Goal: Task Accomplishment & Management: Use online tool/utility

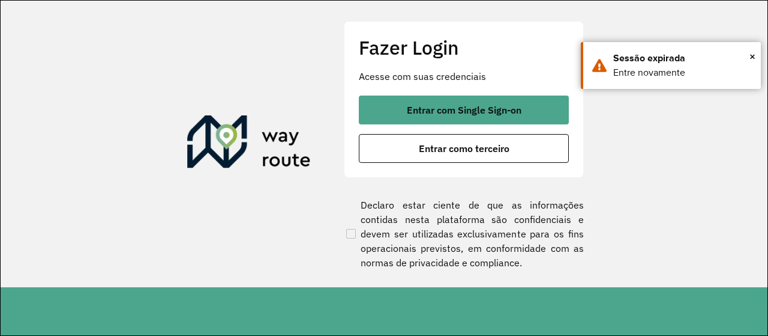
click at [433, 101] on button "Entrar com Single Sign-on" at bounding box center [464, 109] width 210 height 29
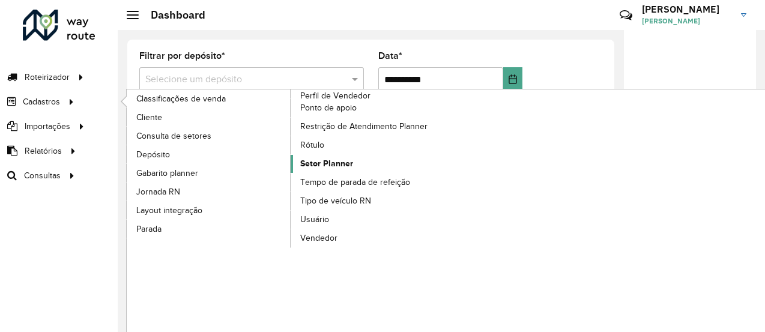
click at [307, 165] on span "Setor Planner" at bounding box center [326, 163] width 53 height 13
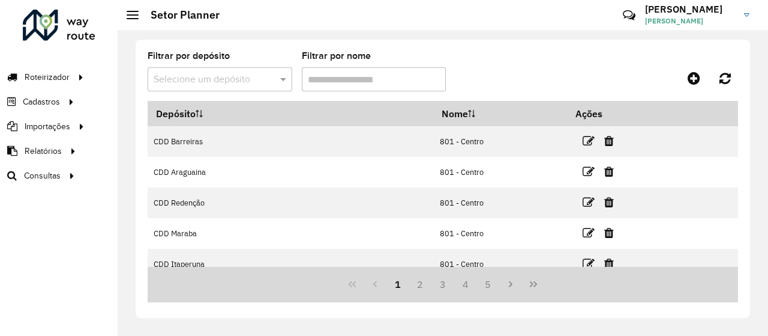
click at [570, 80] on formly-group "Filtrar por depósito Selecione um depósito Filtrar por nome" at bounding box center [364, 76] width 433 height 49
click at [700, 80] on icon at bounding box center [694, 78] width 13 height 14
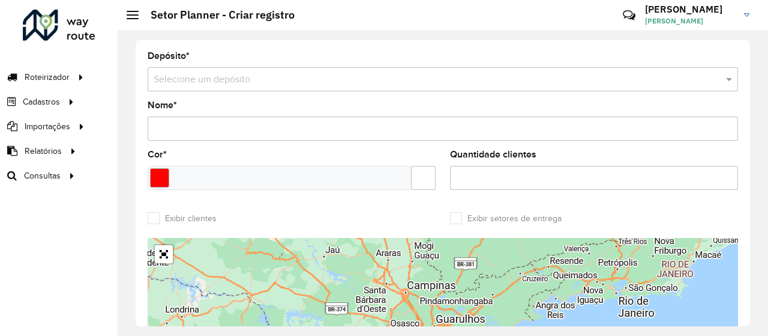
click at [352, 39] on div "Depósito * Selecione um depósito Nome * Cor * Quantidade clientes Exibir client…" at bounding box center [443, 183] width 651 height 306
click at [328, 76] on input "text" at bounding box center [431, 80] width 555 height 14
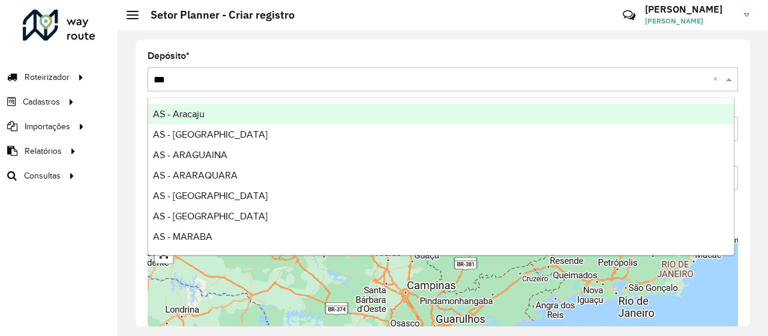
type input "****"
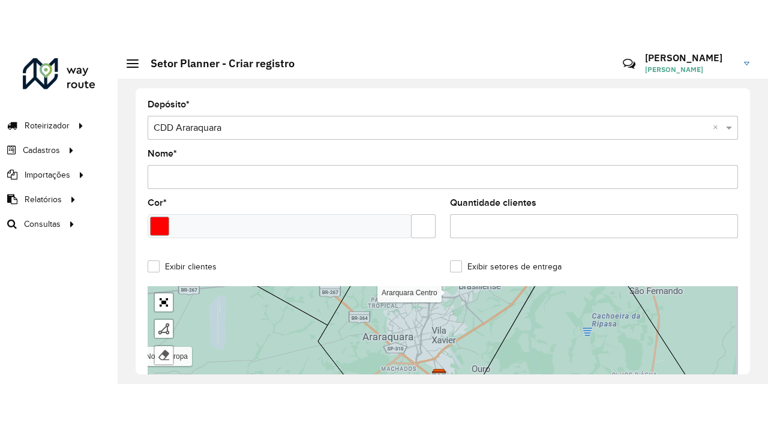
scroll to position [100, 0]
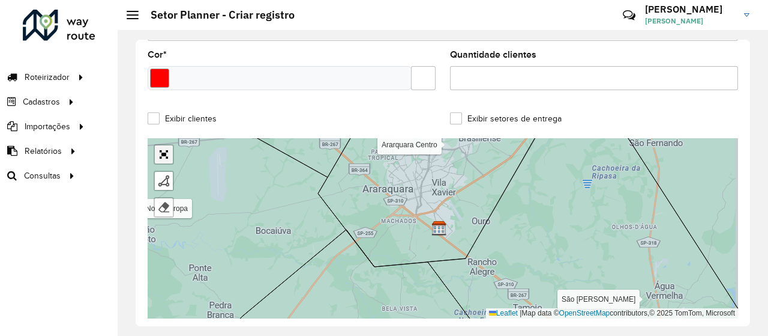
click at [160, 148] on link "Abrir mapa em tela cheia" at bounding box center [164, 154] width 18 height 18
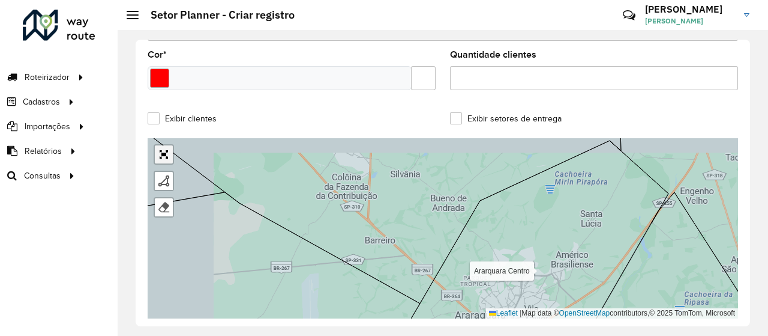
scroll to position [0, 0]
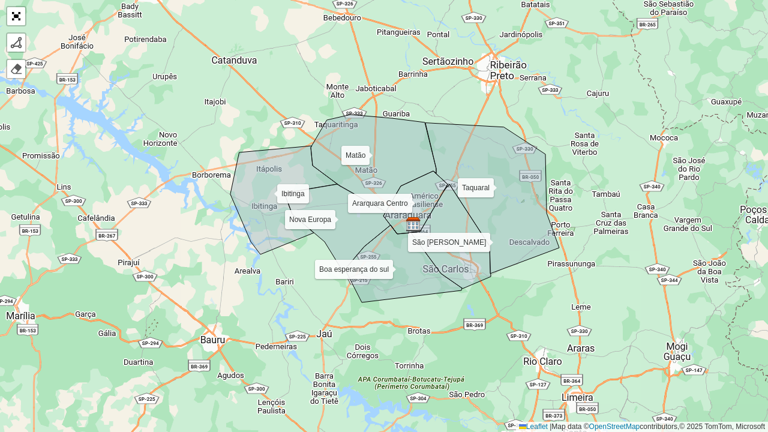
drag, startPoint x: 607, startPoint y: 210, endPoint x: 502, endPoint y: 222, distance: 105.7
click at [502, 222] on icon at bounding box center [493, 198] width 134 height 151
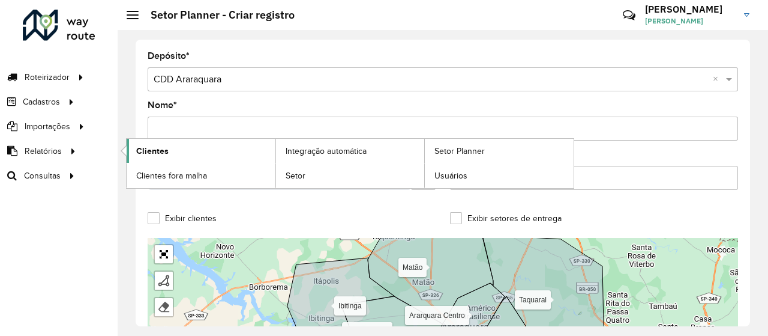
click at [166, 151] on span "Clientes" at bounding box center [152, 151] width 32 height 13
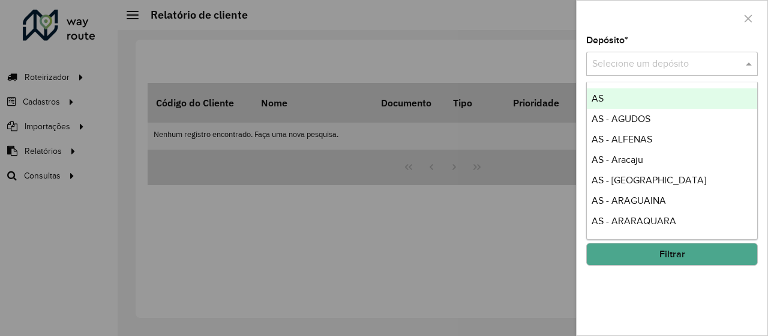
click at [688, 65] on input "text" at bounding box center [660, 64] width 136 height 14
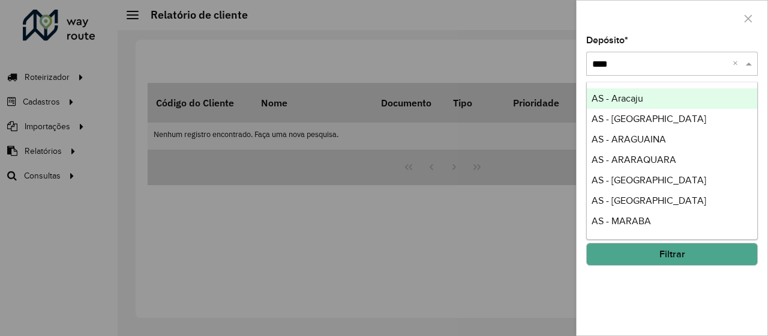
type input "*****"
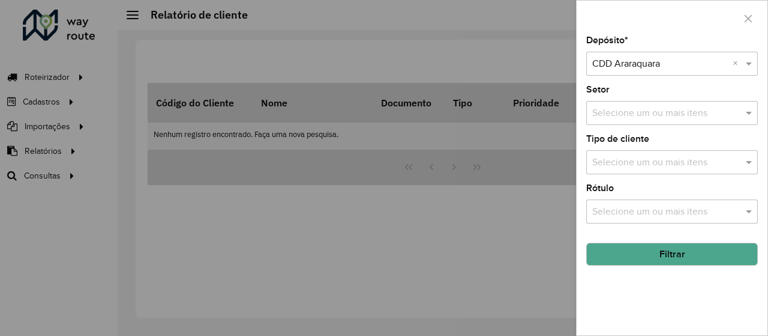
click at [627, 255] on button "Filtrar" at bounding box center [672, 254] width 172 height 23
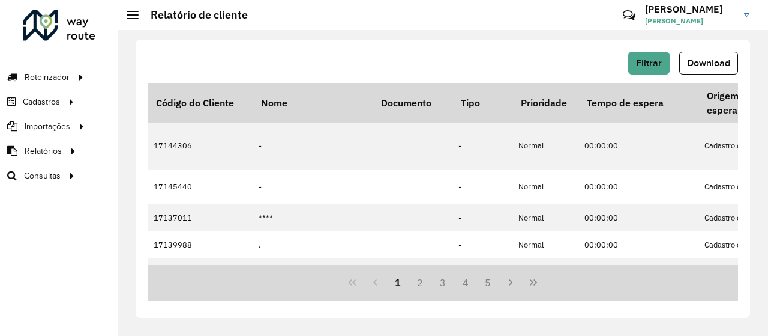
click at [718, 61] on span "Download" at bounding box center [708, 63] width 43 height 10
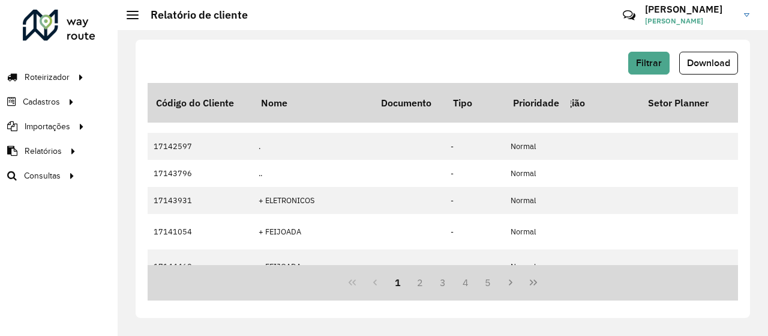
scroll to position [426, 2160]
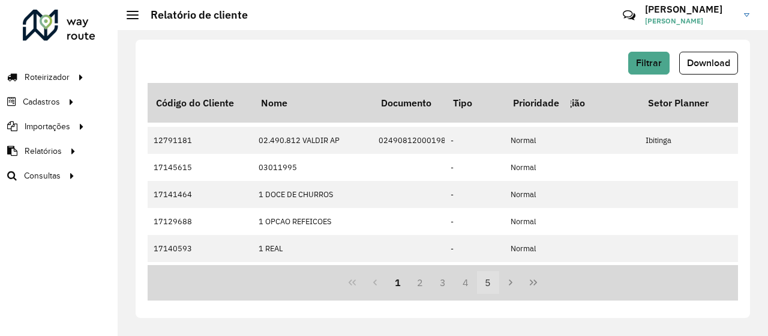
click at [489, 286] on button "5" at bounding box center [488, 282] width 23 height 23
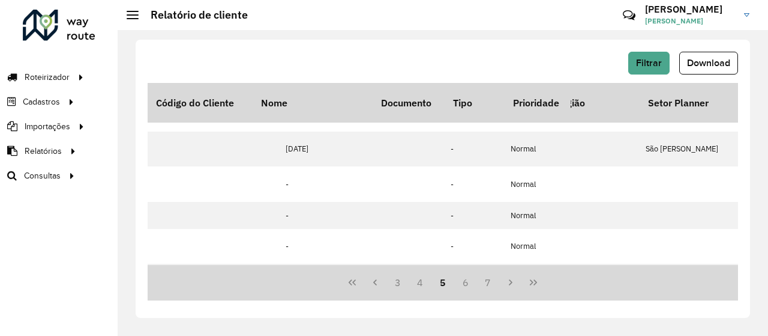
scroll to position [0, 2160]
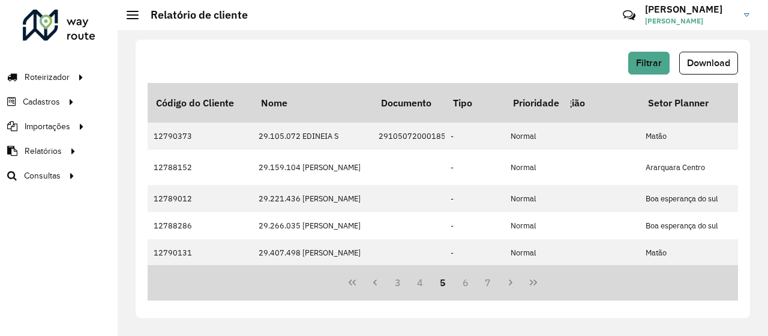
click at [528, 52] on div "Filtrar Download" at bounding box center [443, 63] width 591 height 23
